Goal: Find specific page/section

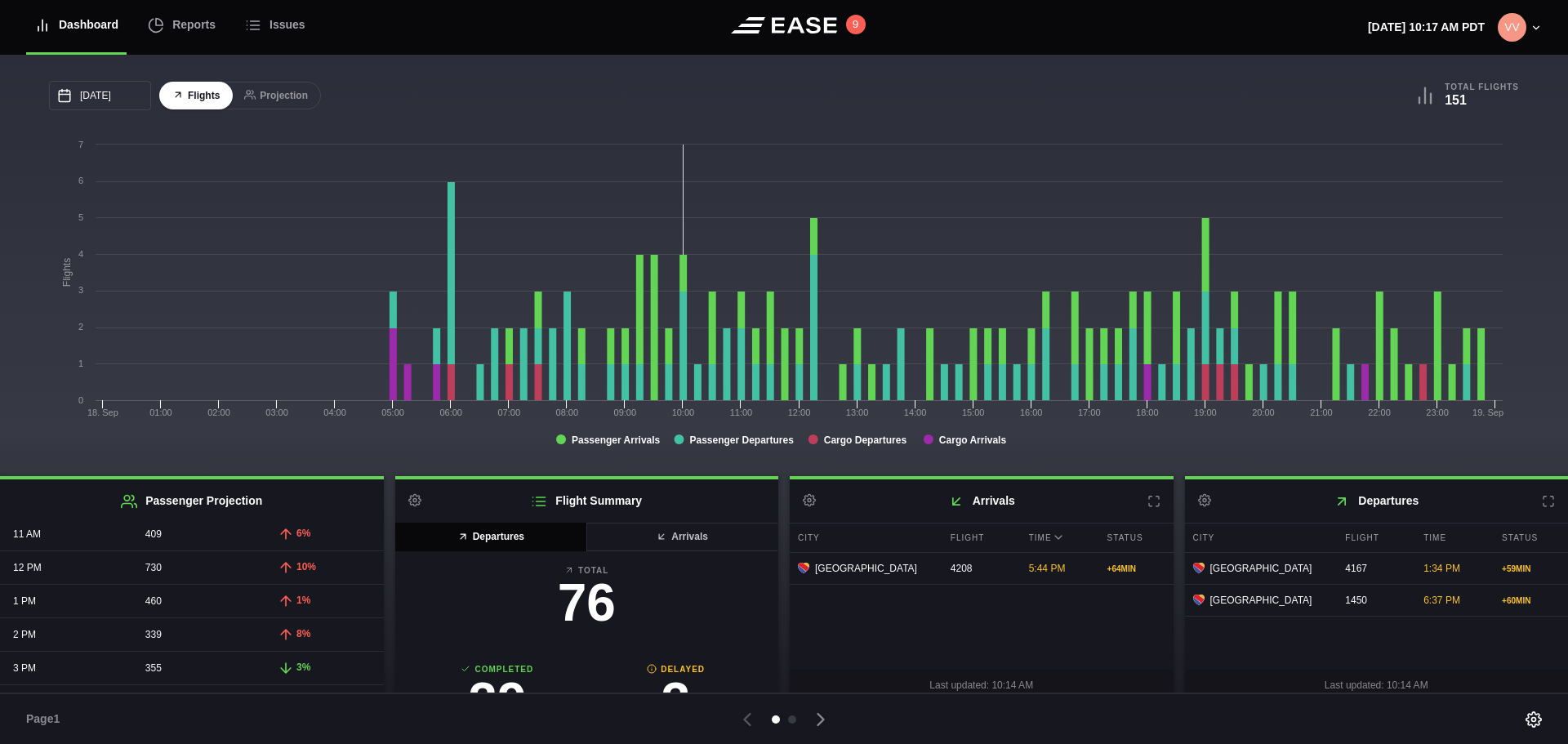
scroll to position [327, 0]
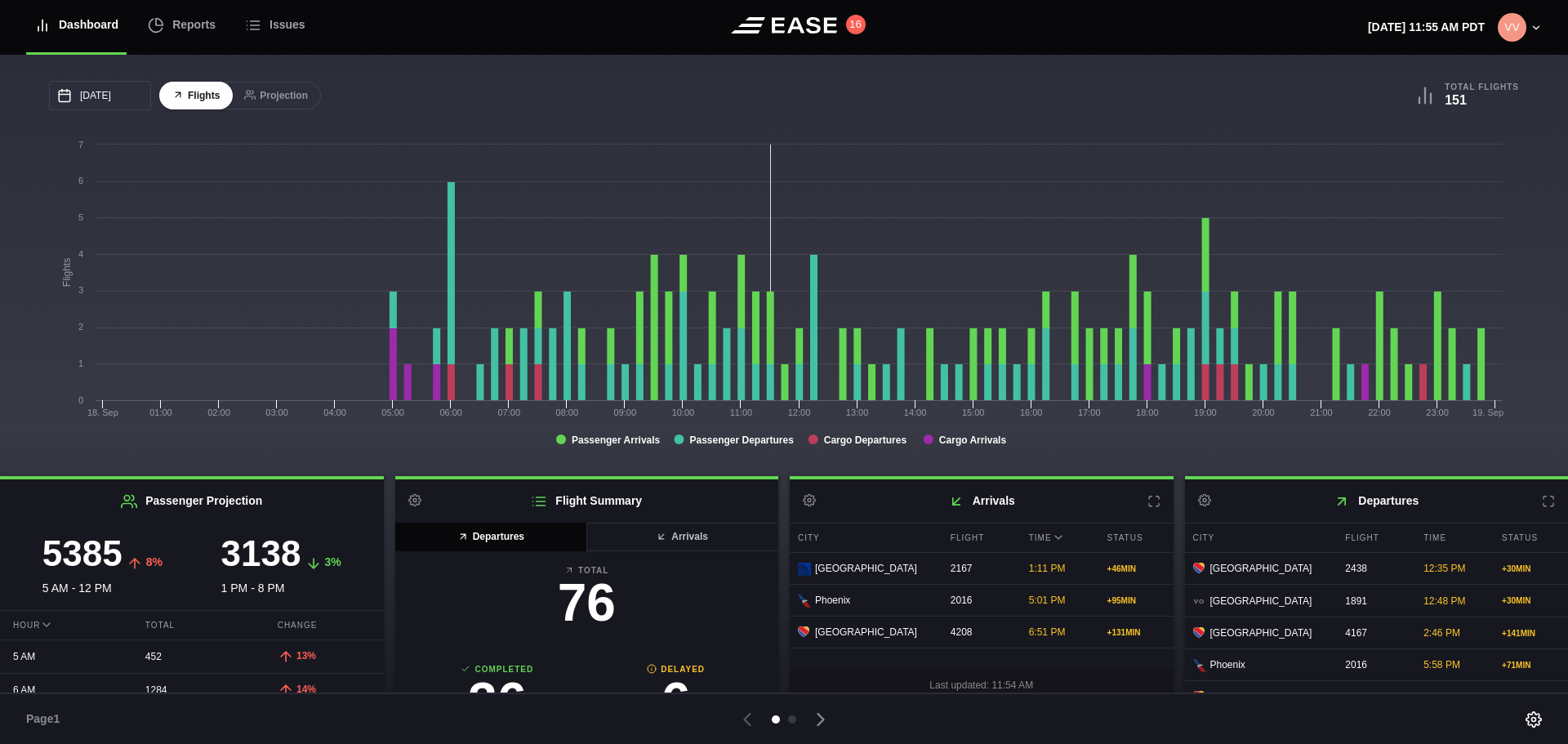
click at [35, 500] on h2 "Passenger Projection" at bounding box center [192, 501] width 384 height 44
